Goal: Task Accomplishment & Management: Manage account settings

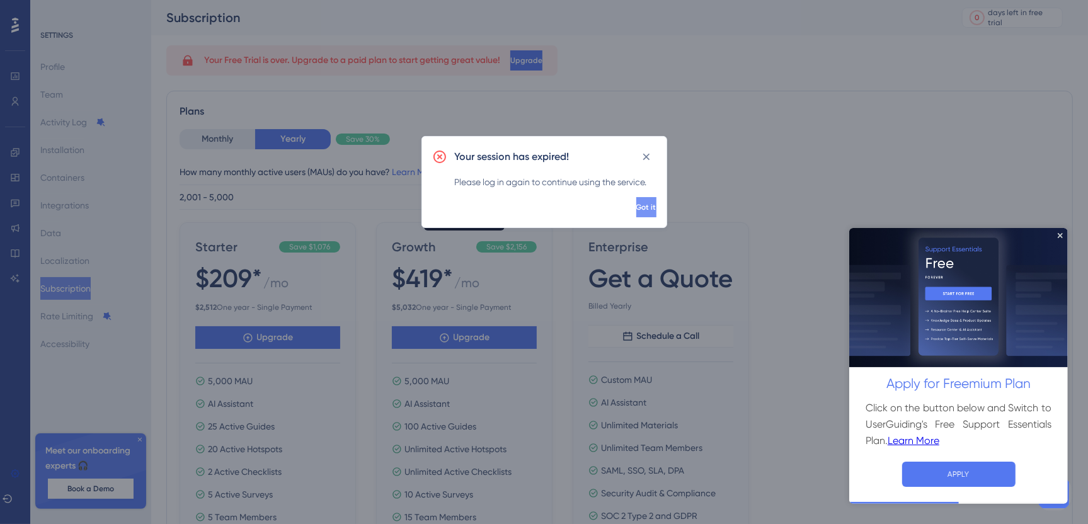
click at [636, 212] on span "Got it" at bounding box center [646, 207] width 20 height 10
